Goal: Task Accomplishment & Management: Use online tool/utility

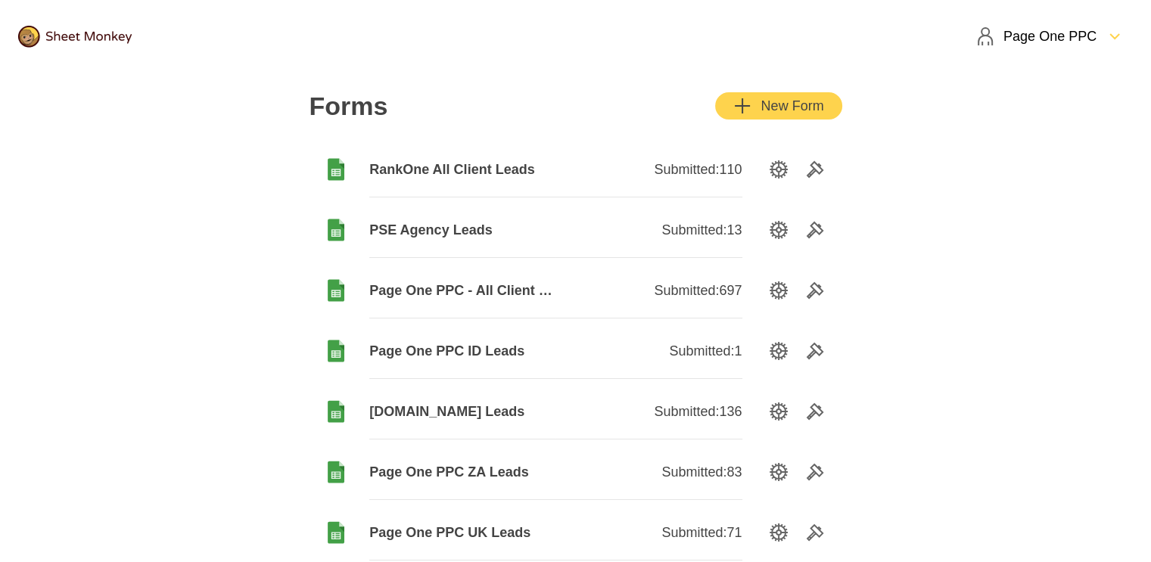
click at [780, 99] on div "New Form" at bounding box center [778, 106] width 90 height 18
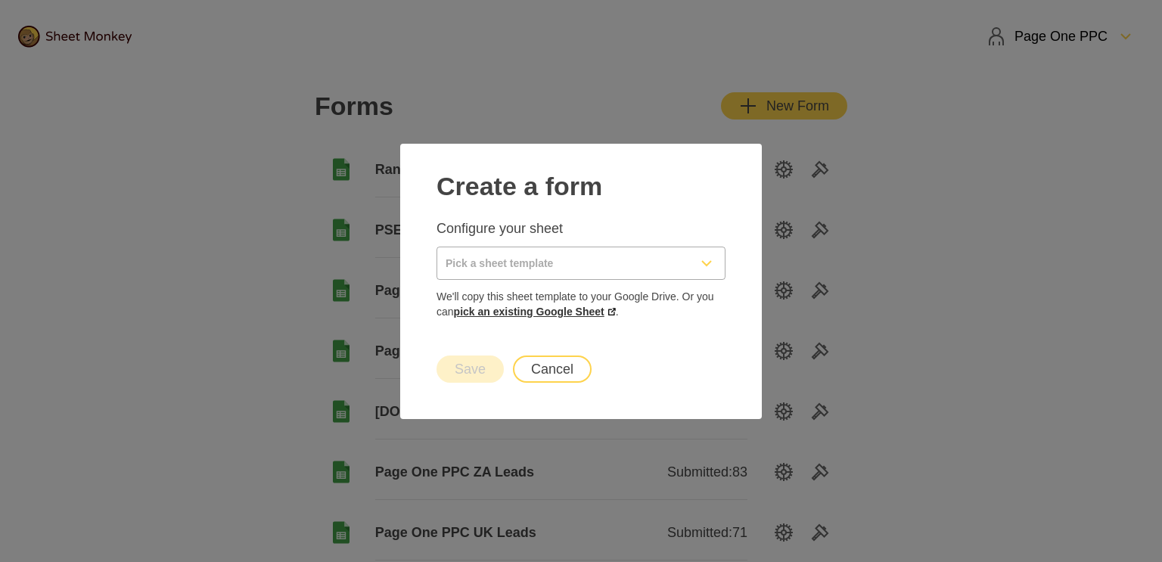
click at [555, 313] on link "pick an existing Google Sheet" at bounding box center [535, 312] width 162 height 12
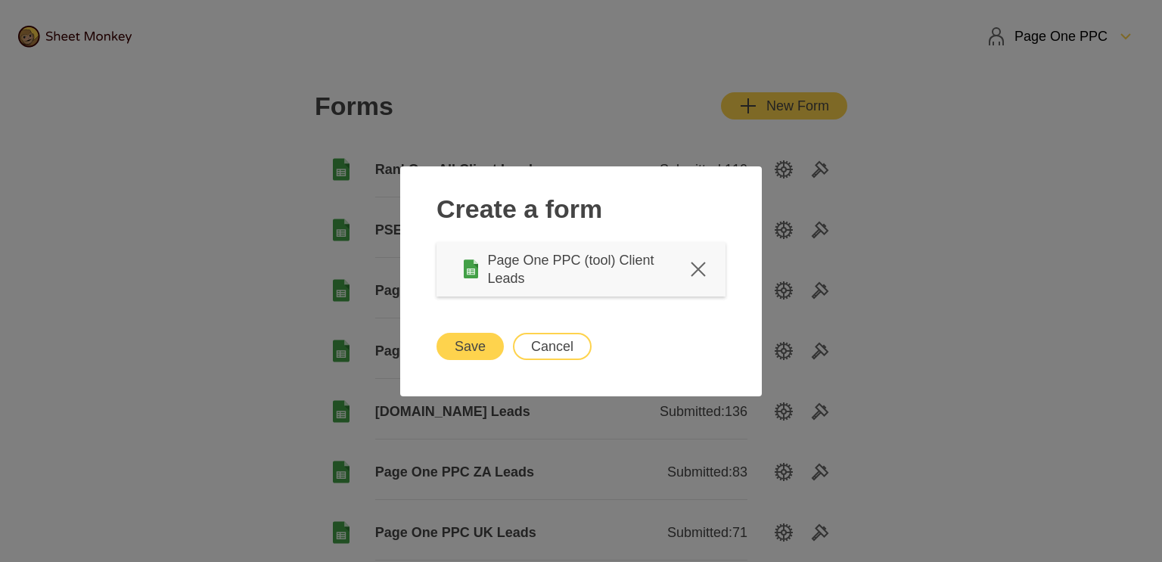
click at [463, 347] on button "Save" at bounding box center [469, 346] width 67 height 27
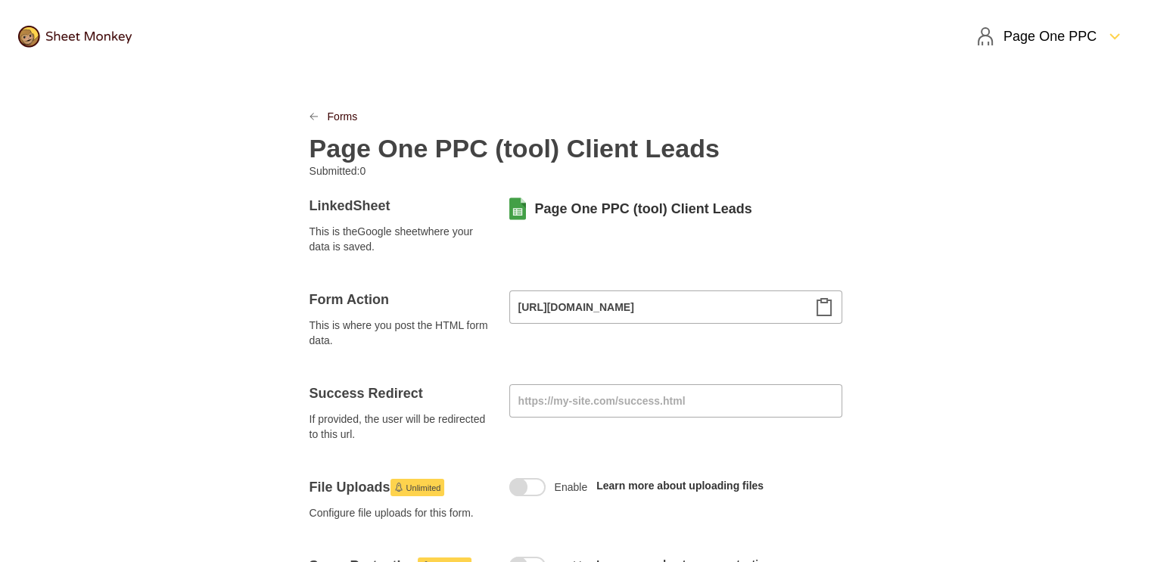
click at [823, 312] on icon "Clipboard" at bounding box center [824, 307] width 18 height 18
click at [334, 123] on link "Forms" at bounding box center [343, 116] width 30 height 15
